Goal: Information Seeking & Learning: Learn about a topic

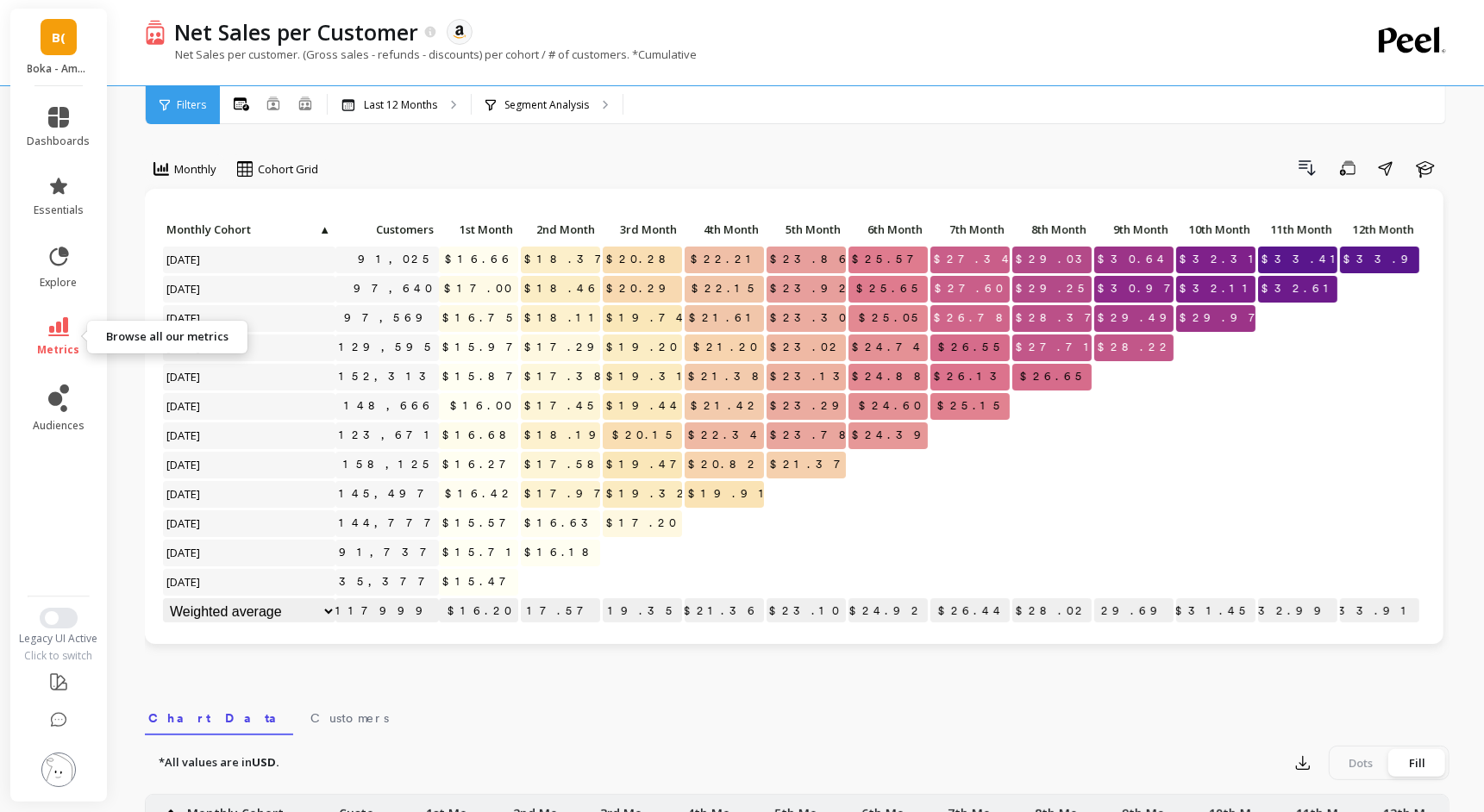
click at [59, 339] on link "metrics" at bounding box center [59, 337] width 63 height 39
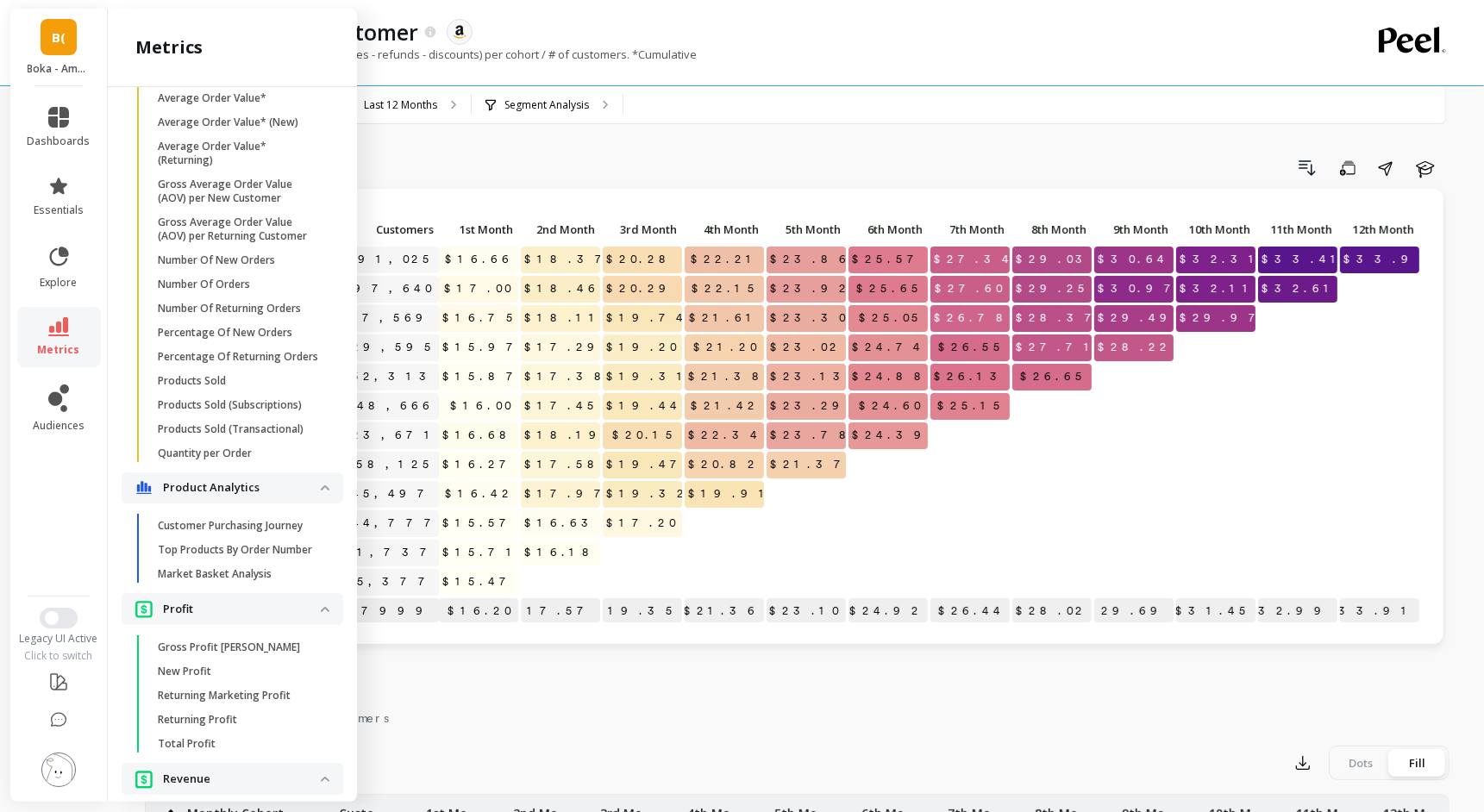
scroll to position [1159, 0]
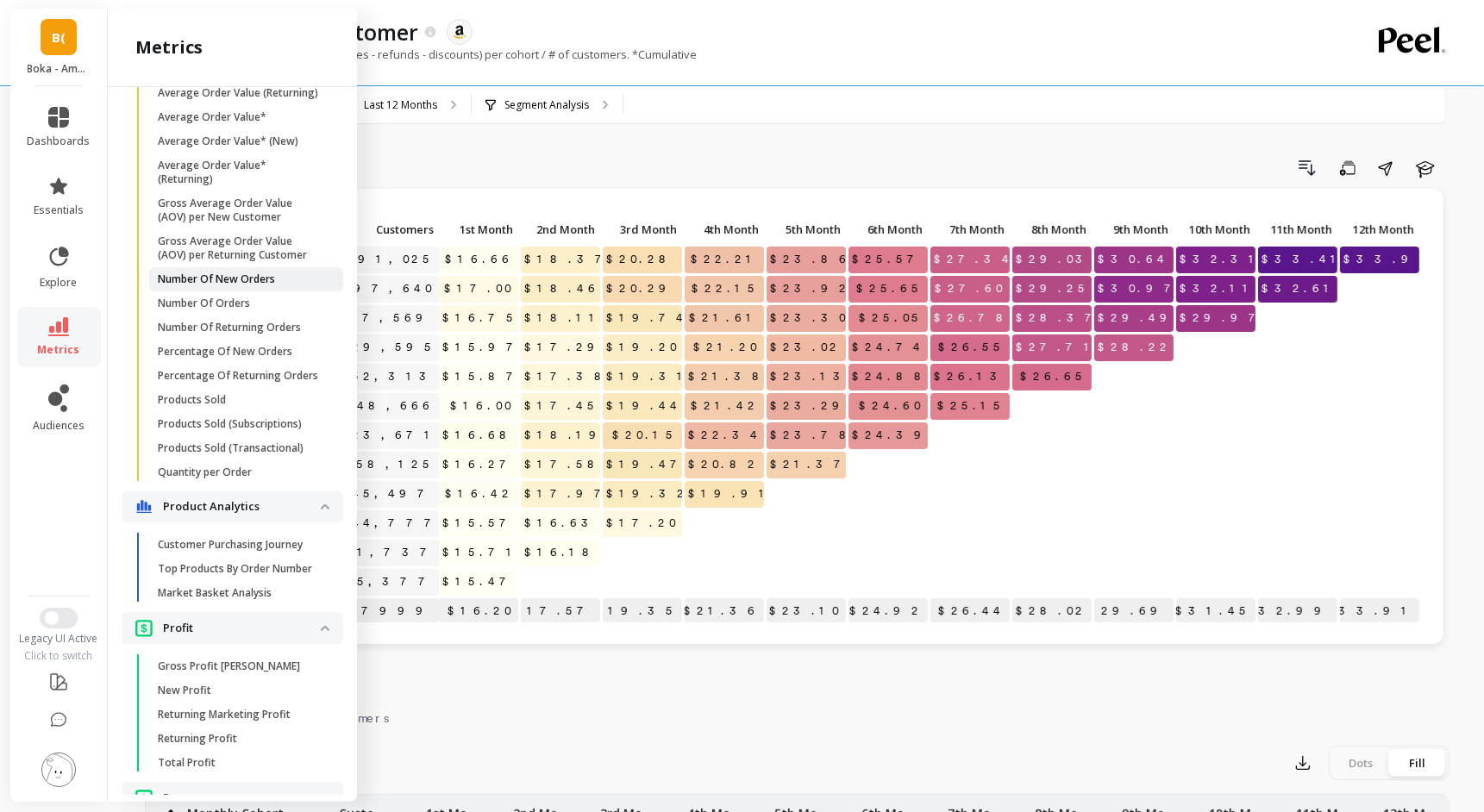
click at [238, 279] on p "Number Of New Orders" at bounding box center [217, 279] width 117 height 13
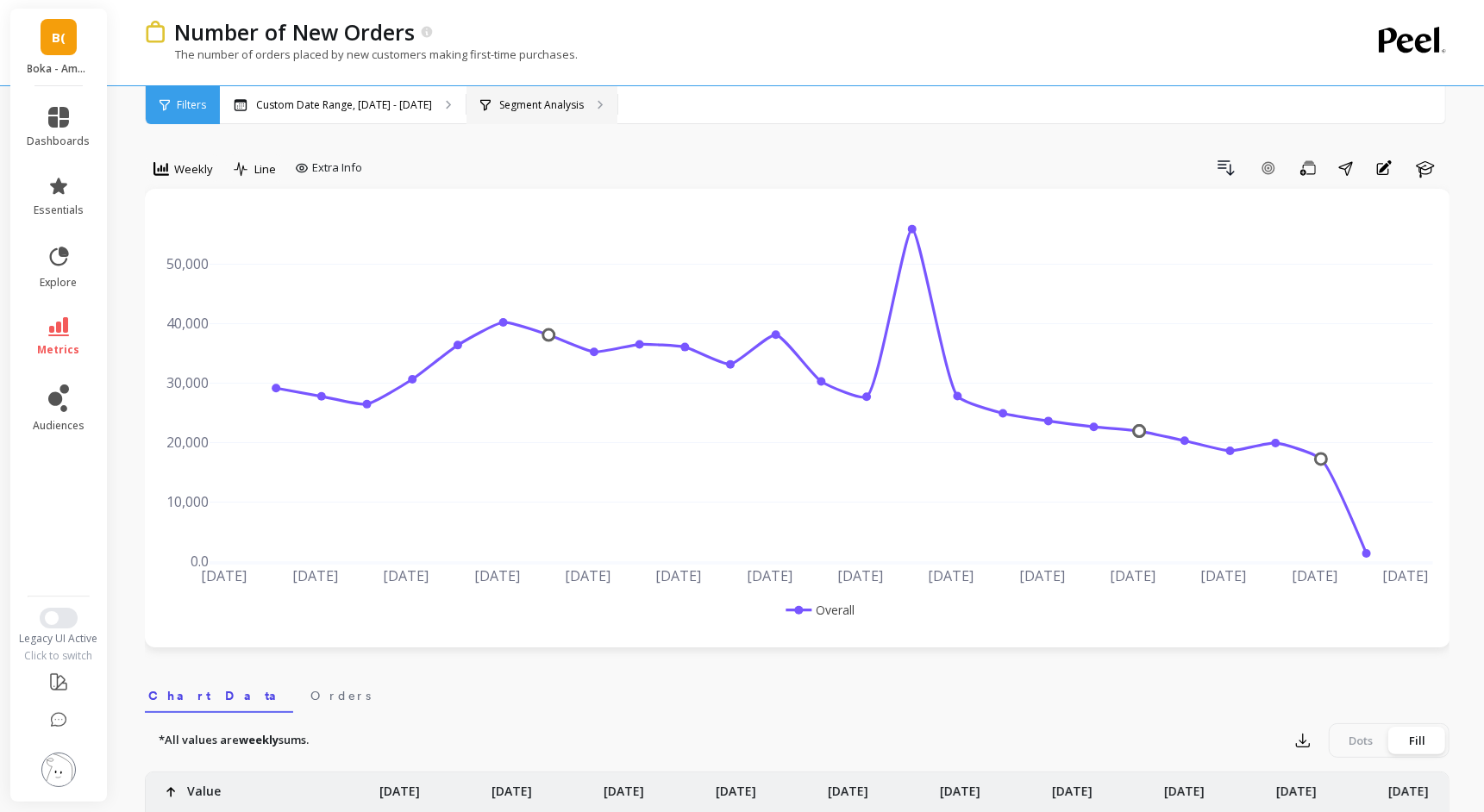
click at [526, 106] on p "Segment Analysis" at bounding box center [542, 105] width 85 height 13
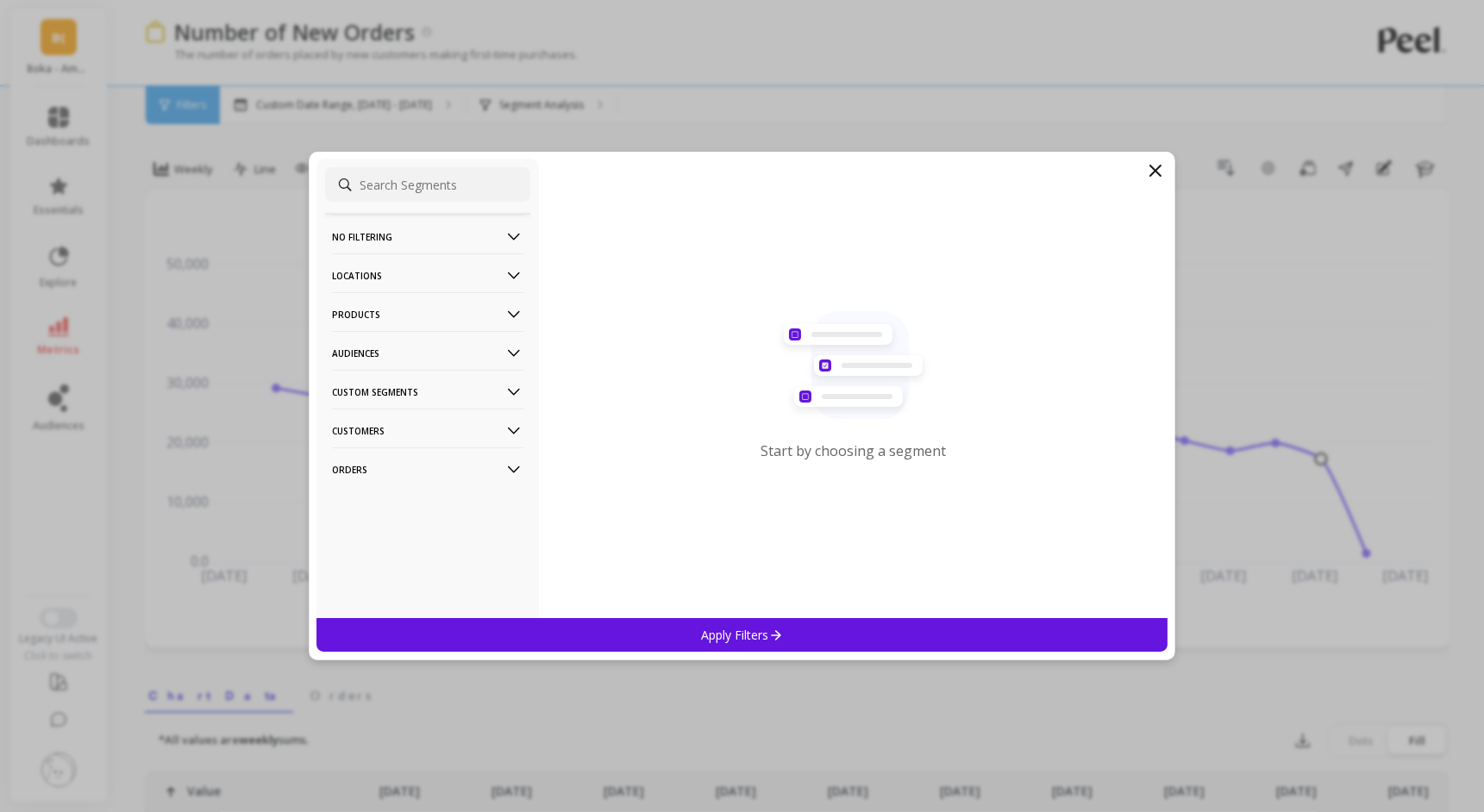
click at [506, 393] on Segments-icon at bounding box center [514, 393] width 19 height 19
click at [512, 317] on icon at bounding box center [514, 315] width 19 height 19
click at [357, 349] on p "ASIN" at bounding box center [346, 347] width 24 height 15
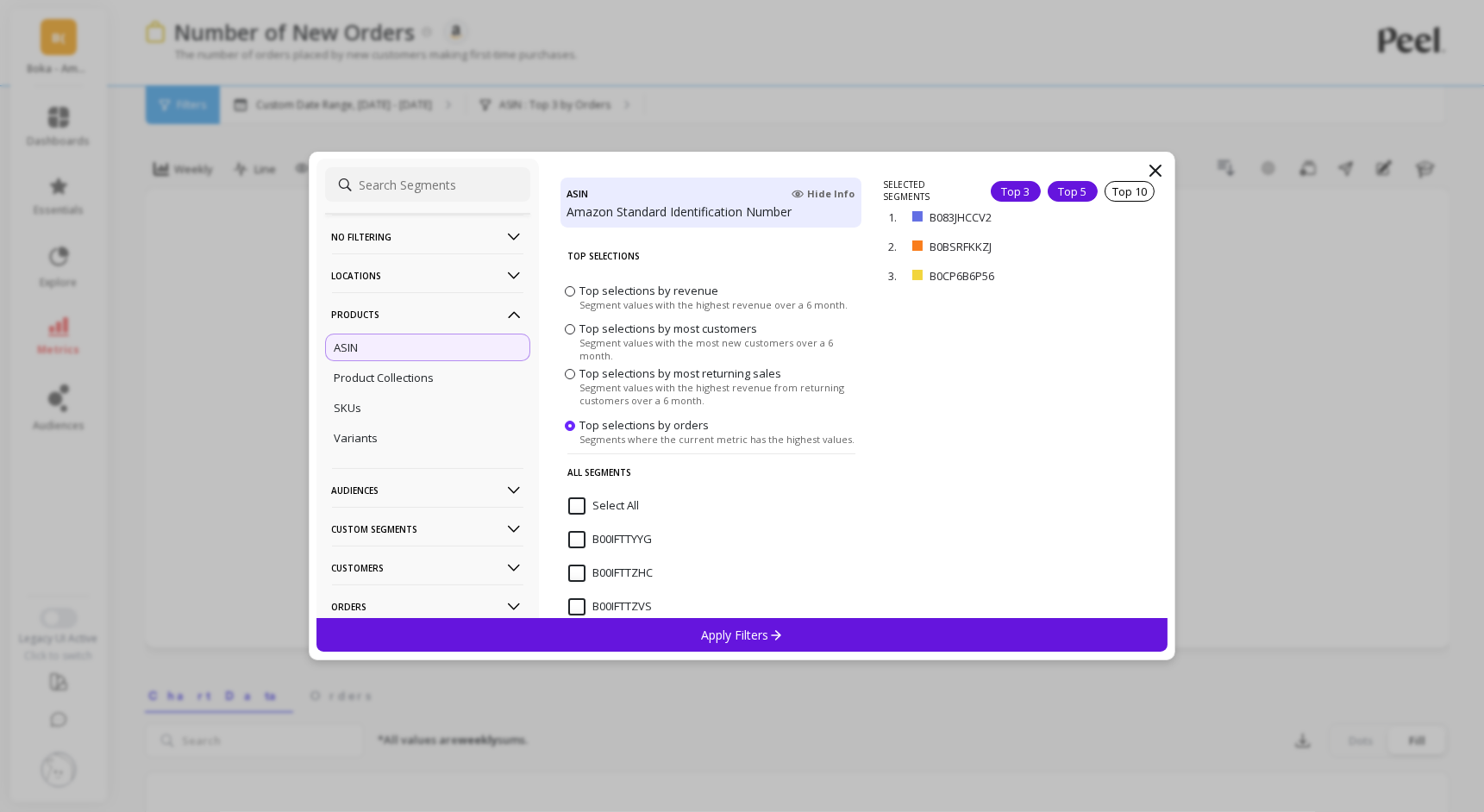
click at [1069, 193] on div "Top 5" at bounding box center [1073, 191] width 50 height 21
click at [741, 636] on p "Apply Filters" at bounding box center [741, 634] width 82 height 16
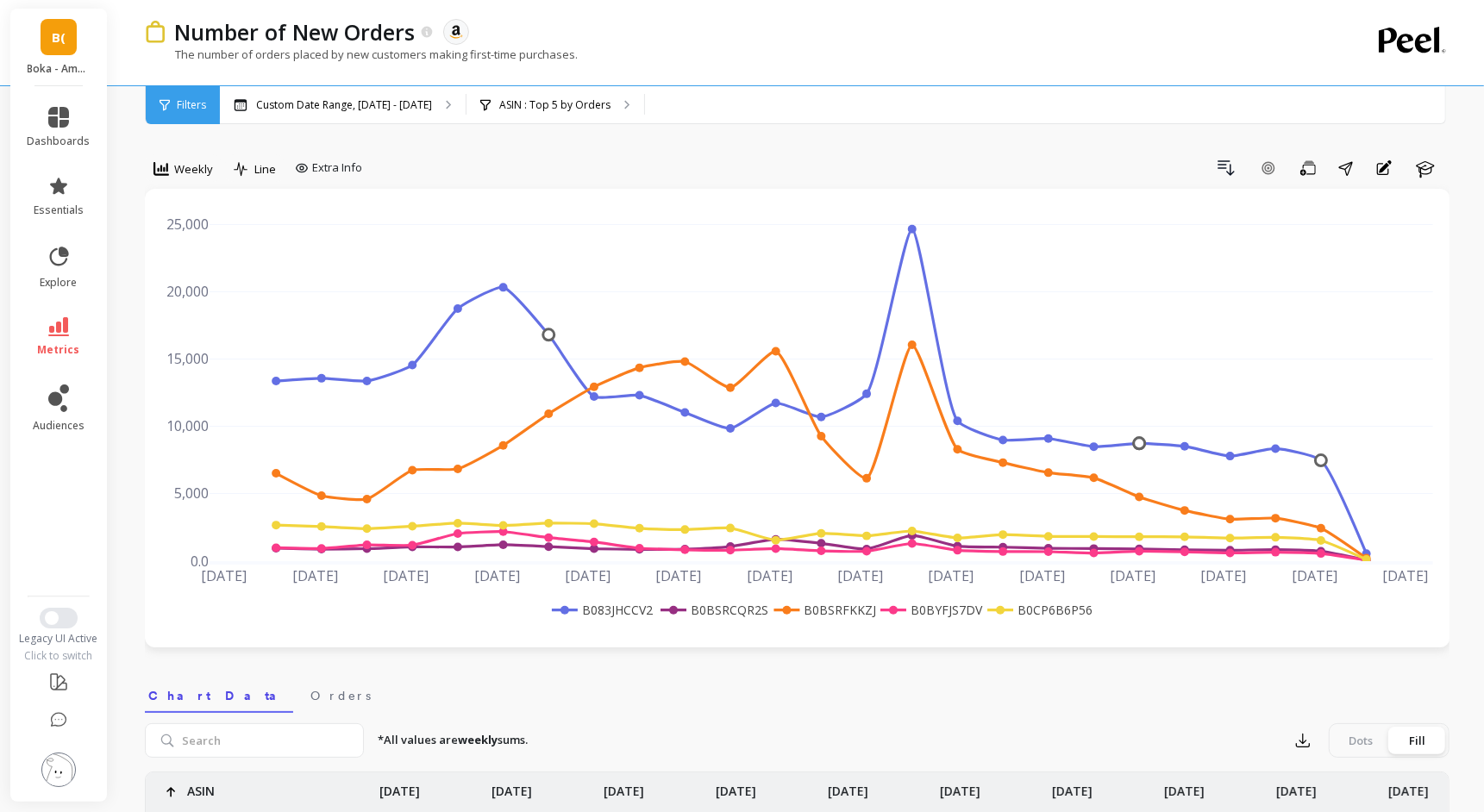
click at [194, 105] on span "Filters" at bounding box center [192, 105] width 29 height 13
click at [190, 174] on span "Weekly" at bounding box center [193, 169] width 38 height 16
click at [187, 109] on span "Filters" at bounding box center [192, 105] width 29 height 13
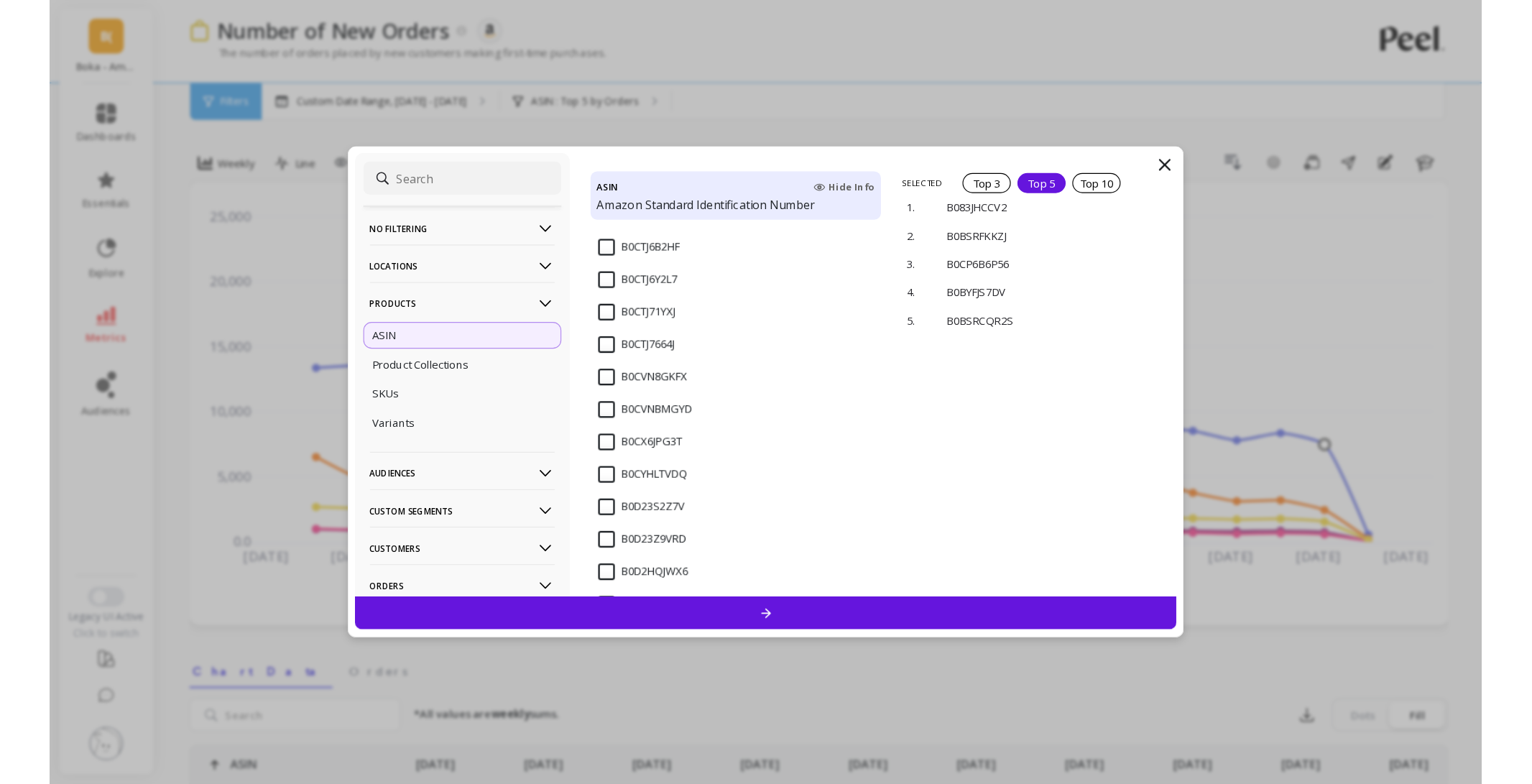
scroll to position [5532, 0]
